Goal: Book appointment/travel/reservation

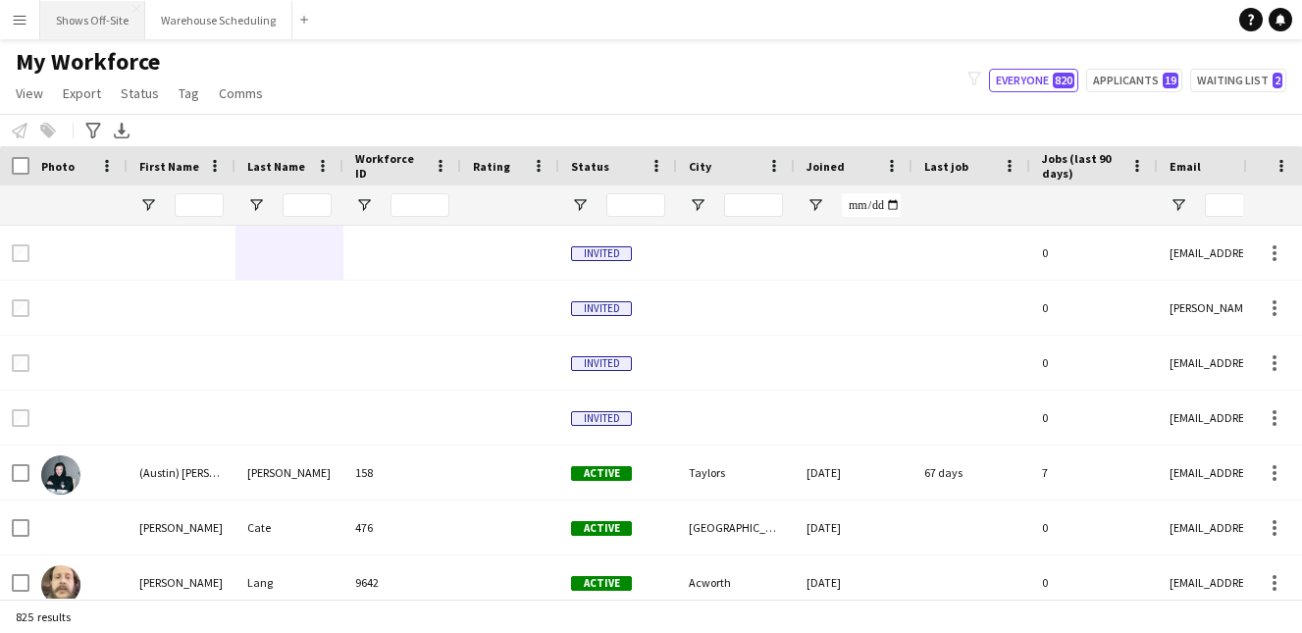
click at [63, 36] on button "Shows Off-Site Close" at bounding box center [92, 20] width 105 height 38
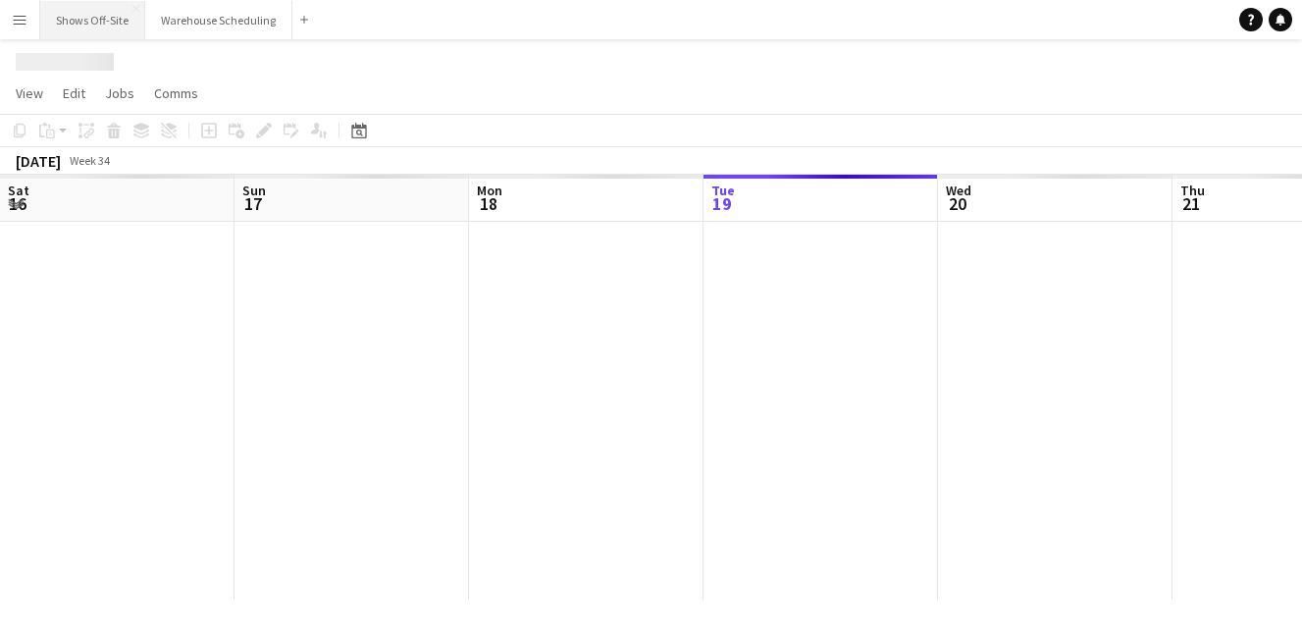
scroll to position [0, 469]
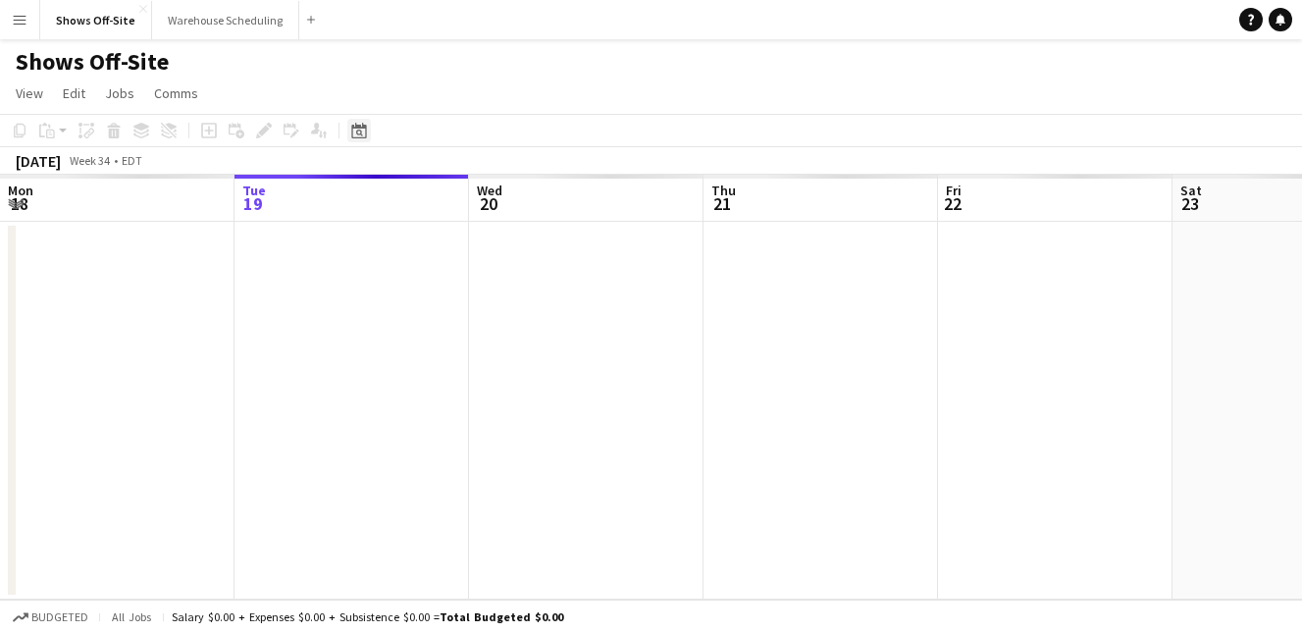
click at [348, 133] on div "Date picker" at bounding box center [359, 131] width 24 height 24
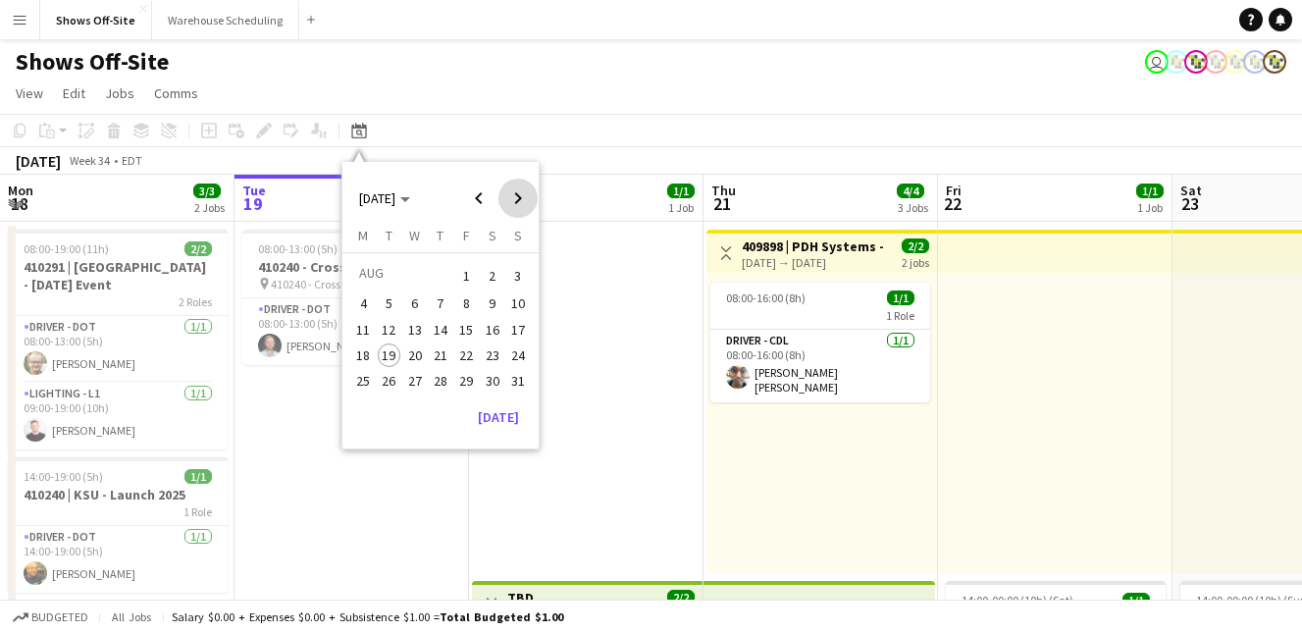
click at [513, 205] on span "Next month" at bounding box center [517, 198] width 39 height 39
click at [514, 206] on span "Next month" at bounding box center [517, 198] width 39 height 39
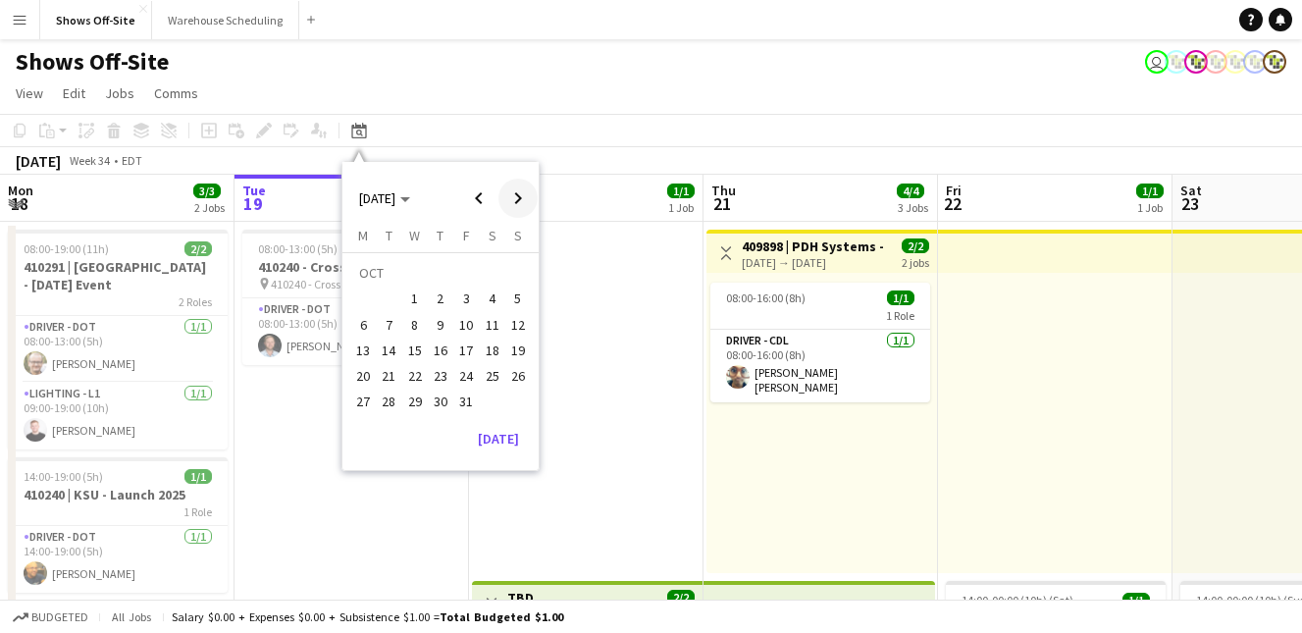
click at [515, 204] on span "Next month" at bounding box center [517, 198] width 39 height 39
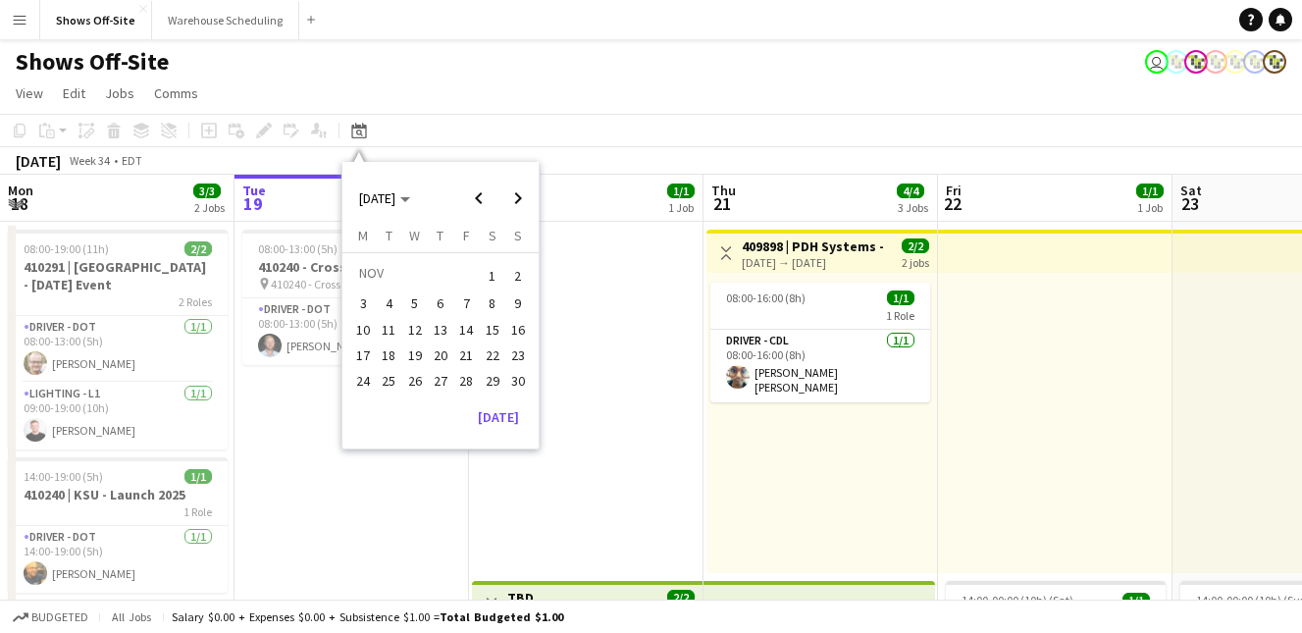
click at [411, 331] on span "12" at bounding box center [415, 330] width 24 height 24
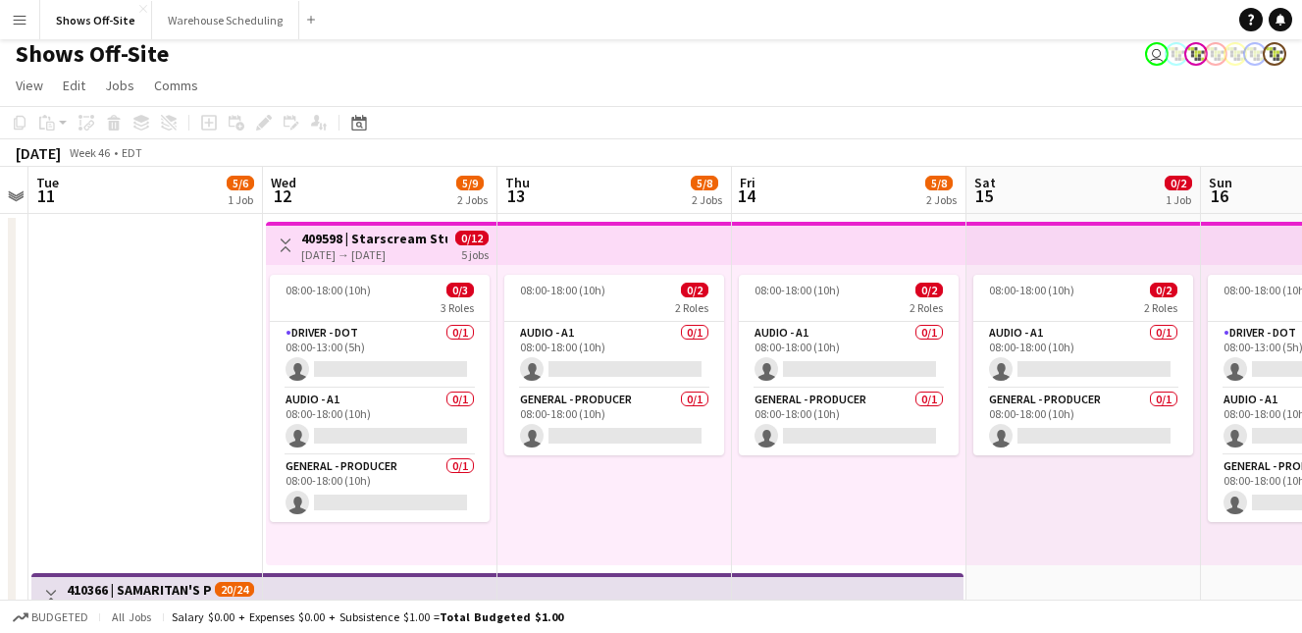
scroll to position [9, 0]
